Goal: Transaction & Acquisition: Purchase product/service

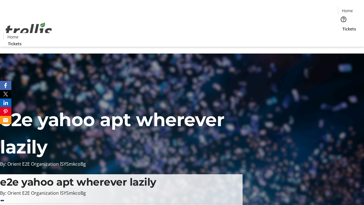
click at [343, 26] on span "Tickets" at bounding box center [350, 29] width 14 height 6
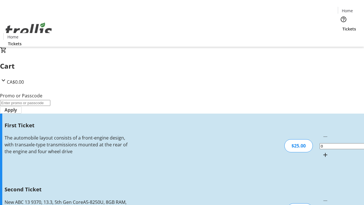
click at [322, 151] on mat-icon "Increment by one" at bounding box center [325, 154] width 7 height 7
type input "1"
type input "2"
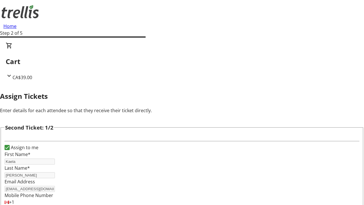
type input "Laila"
type input "[PERSON_NAME]"
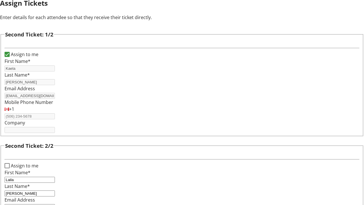
type input "[EMAIL_ADDRESS][PERSON_NAME][DOMAIN_NAME]"
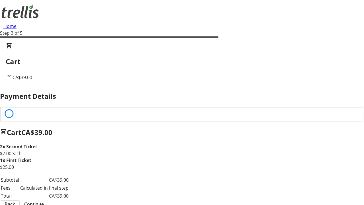
click at [15, 201] on span "Back" at bounding box center [10, 204] width 11 height 7
